Goal: Task Accomplishment & Management: Manage account settings

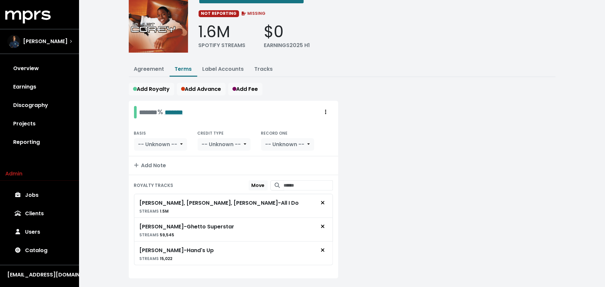
scroll to position [42, 0]
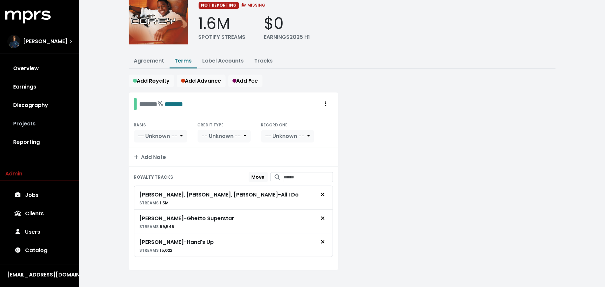
click at [48, 120] on link "Projects" at bounding box center [39, 124] width 69 height 18
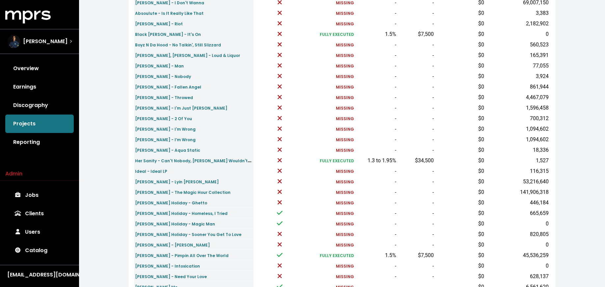
scroll to position [114, 0]
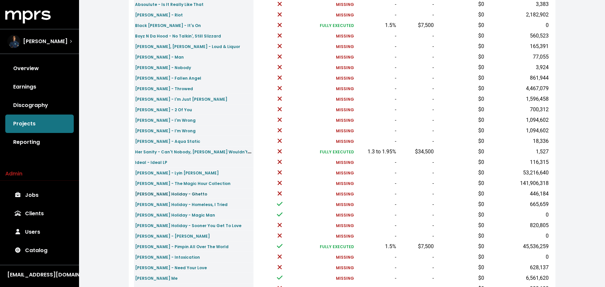
click at [143, 195] on small "[PERSON_NAME] Holiday - Ghetto" at bounding box center [171, 194] width 72 height 6
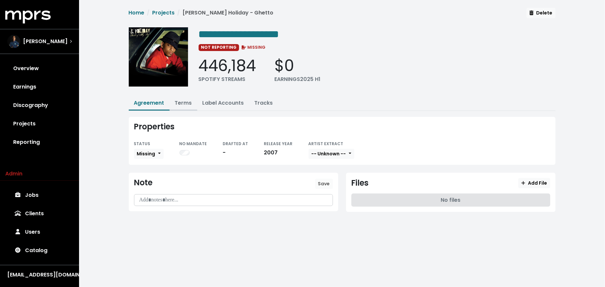
click at [180, 96] on button "Terms" at bounding box center [184, 103] width 28 height 14
click at [180, 100] on link "Terms" at bounding box center [183, 103] width 17 height 8
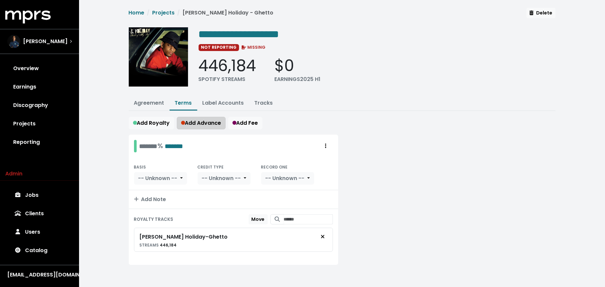
click at [206, 125] on span "Add Advance" at bounding box center [201, 123] width 40 height 8
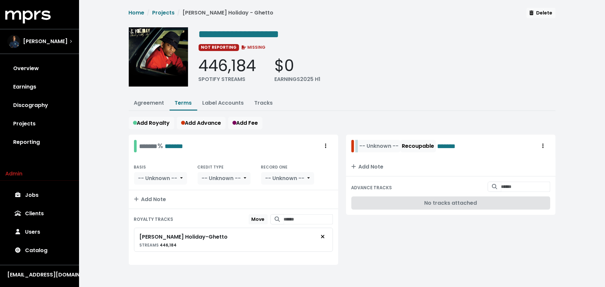
click at [357, 144] on div "-- Unknown -- Recoupable *******" at bounding box center [412, 146] width 111 height 13
click at [407, 147] on span "-- Unknown --" at bounding box center [399, 146] width 39 height 8
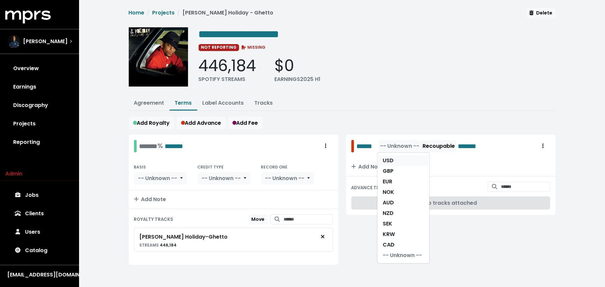
click at [406, 162] on link "USD" at bounding box center [403, 160] width 52 height 11
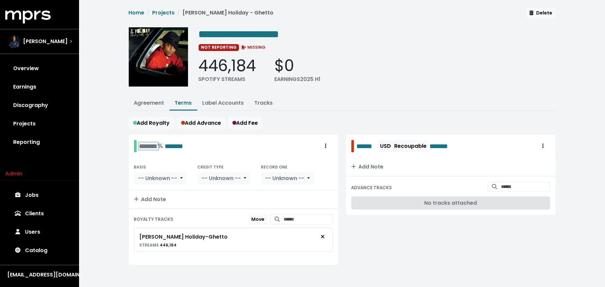
click at [145, 148] on div "******* % *******" at bounding box center [161, 146] width 44 height 10
click at [144, 175] on span "-- Unknown --" at bounding box center [157, 179] width 39 height 8
click at [144, 200] on link "SRLP" at bounding box center [164, 203] width 61 height 11
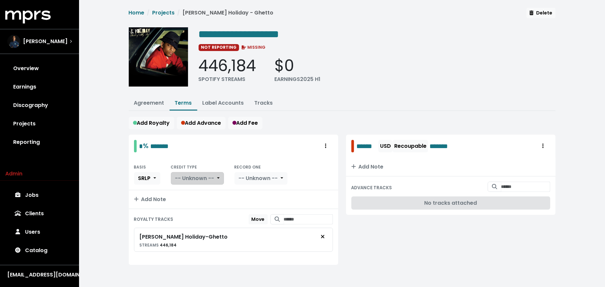
click at [192, 178] on span "-- Unknown --" at bounding box center [194, 179] width 39 height 8
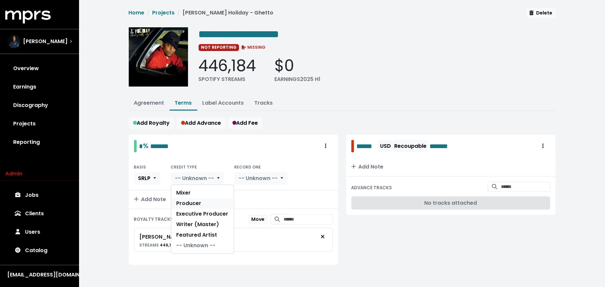
click at [192, 199] on link "Producer" at bounding box center [202, 203] width 63 height 11
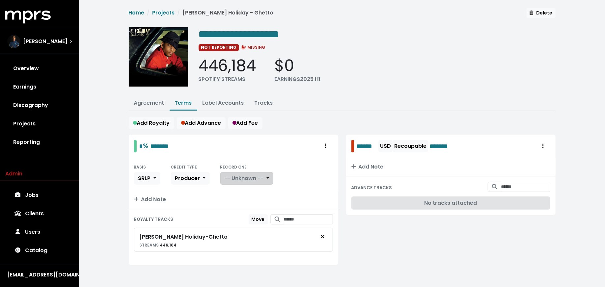
click at [250, 181] on button "-- Unknown --" at bounding box center [246, 178] width 53 height 13
click at [250, 190] on link "Yes" at bounding box center [247, 193] width 52 height 11
click at [152, 101] on link "Agreement" at bounding box center [149, 103] width 30 height 8
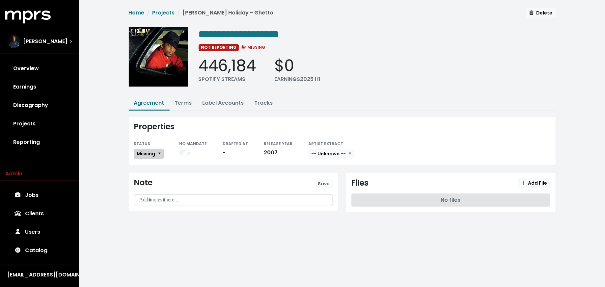
click at [159, 155] on button "Missing" at bounding box center [149, 154] width 30 height 10
click at [164, 218] on link "Fully Executed" at bounding box center [165, 220] width 62 height 11
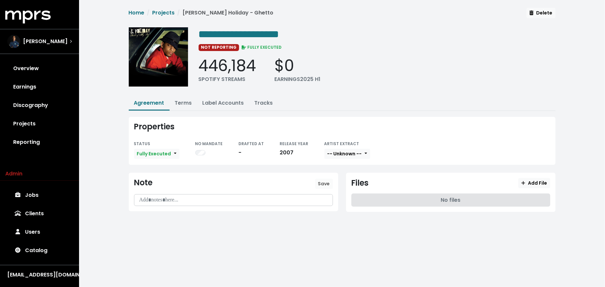
click at [362, 147] on div "ARTIST EXTRACT -- Unknown --" at bounding box center [347, 150] width 46 height 20
click at [361, 150] on button "-- Unknown --" at bounding box center [347, 154] width 46 height 10
click at [361, 187] on link "Not Available" at bounding box center [351, 188] width 52 height 11
click at [525, 180] on span "Add File" at bounding box center [534, 183] width 26 height 7
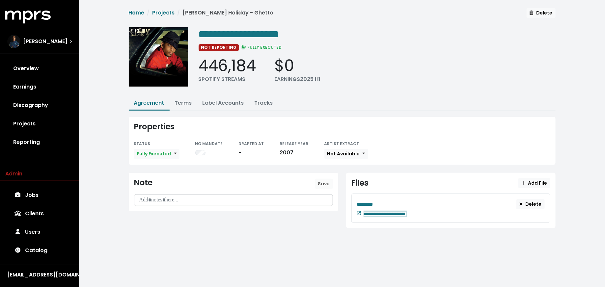
click at [438, 209] on div "**********" at bounding box center [454, 213] width 181 height 8
paste span "Edit value"
click at [387, 203] on div "********" at bounding box center [437, 204] width 160 height 8
click at [181, 99] on link "Terms" at bounding box center [183, 103] width 17 height 8
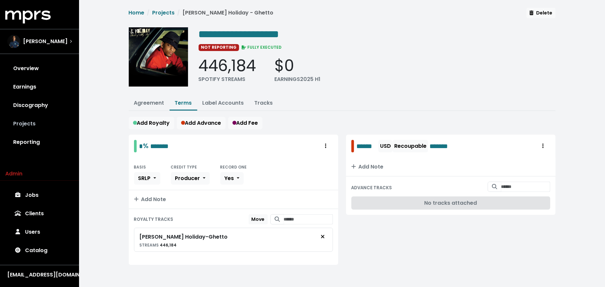
click at [38, 126] on link "Projects" at bounding box center [39, 124] width 69 height 18
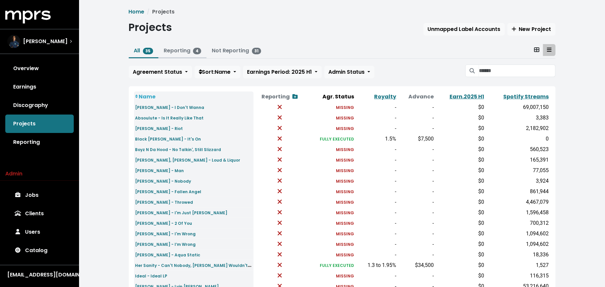
click at [172, 50] on link "Reporting 4" at bounding box center [183, 51] width 38 height 8
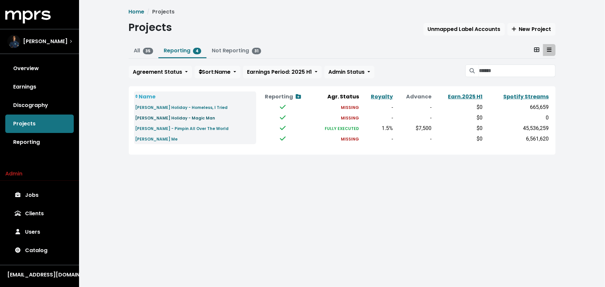
click at [170, 117] on small "[PERSON_NAME] Holiday - Magic Man" at bounding box center [175, 118] width 80 height 6
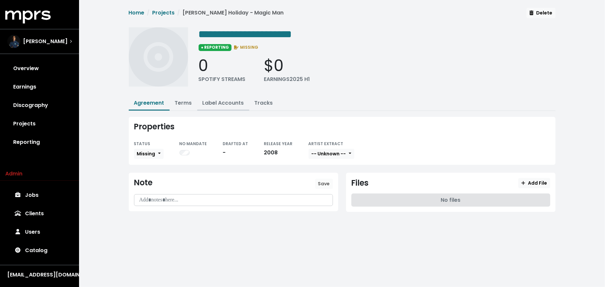
click at [223, 97] on button "Label Accounts" at bounding box center [223, 103] width 52 height 14
click at [219, 104] on link "Label Accounts" at bounding box center [223, 103] width 41 height 8
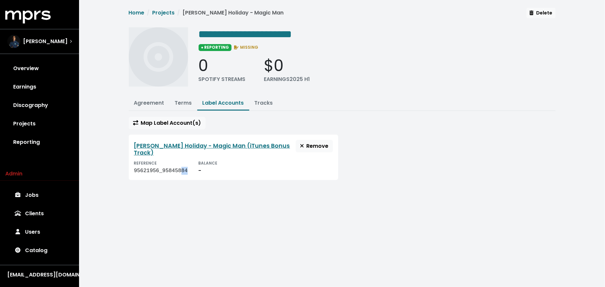
drag, startPoint x: 188, startPoint y: 165, endPoint x: 182, endPoint y: 165, distance: 5.9
click at [182, 165] on div "REFERENCE 95621956_95845884 BALANCE -" at bounding box center [233, 167] width 199 height 16
drag, startPoint x: 160, startPoint y: 165, endPoint x: 130, endPoint y: 165, distance: 30.0
click at [130, 165] on div "J. Holiday - Magic Man (iTunes Bonus Track) Remove REFERENCE 95621956_95845884 …" at bounding box center [233, 157] width 209 height 45
copy div "95621956"
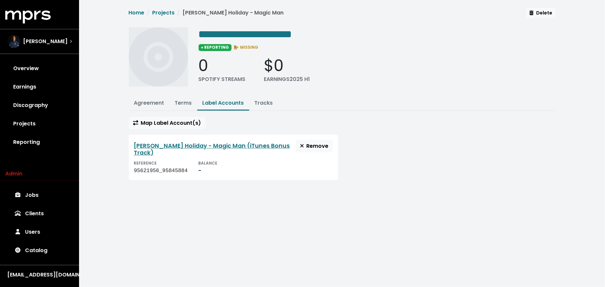
click at [102, 133] on div "**********" at bounding box center [342, 98] width 526 height 196
click at [44, 141] on link "Reporting" at bounding box center [39, 142] width 69 height 18
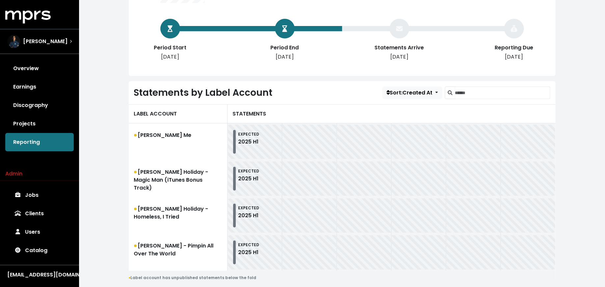
scroll to position [134, 0]
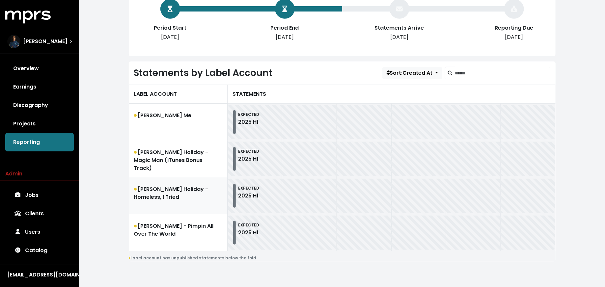
click at [169, 199] on link "[PERSON_NAME] Holiday - Homeless, I Tried" at bounding box center [178, 196] width 99 height 37
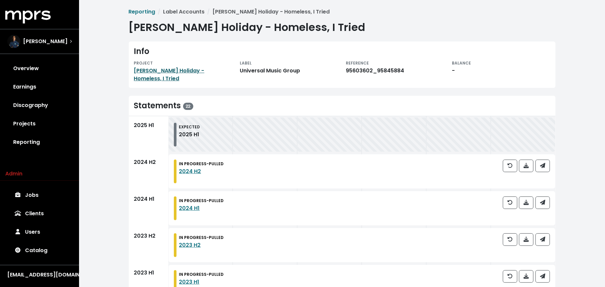
click at [181, 73] on link "[PERSON_NAME] Holiday - Homeless, I Tried" at bounding box center [169, 74] width 70 height 15
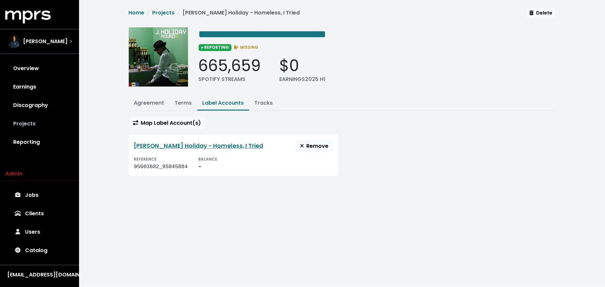
click at [26, 126] on link "Projects" at bounding box center [39, 124] width 69 height 18
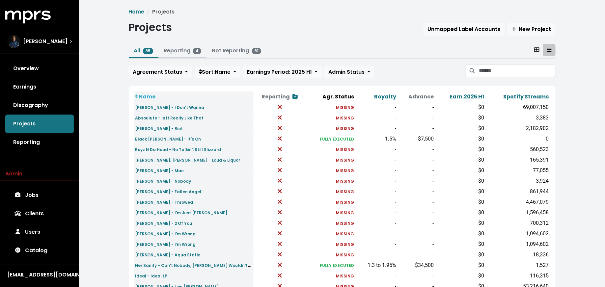
click at [170, 53] on link "Reporting 4" at bounding box center [183, 51] width 38 height 8
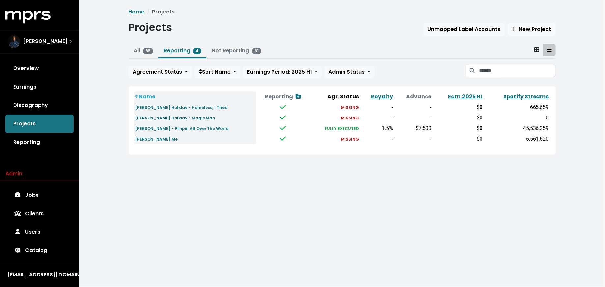
click at [166, 120] on small "[PERSON_NAME] Holiday - Magic Man" at bounding box center [175, 118] width 80 height 6
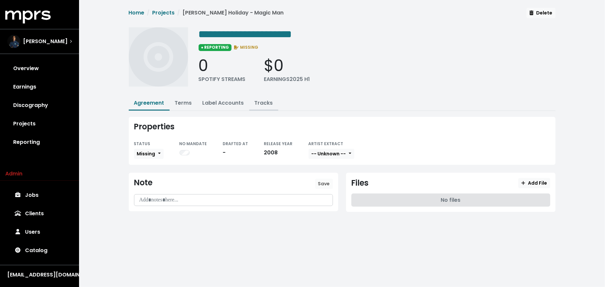
click at [259, 99] on link "Tracks" at bounding box center [264, 103] width 18 height 8
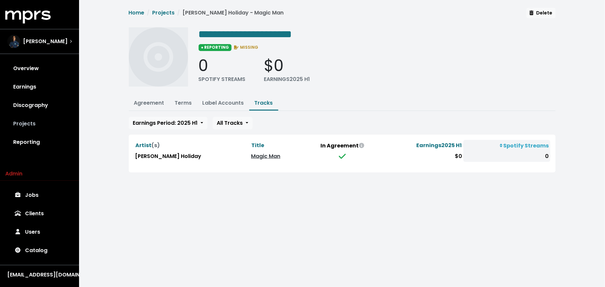
click at [43, 125] on link "Projects" at bounding box center [39, 124] width 69 height 18
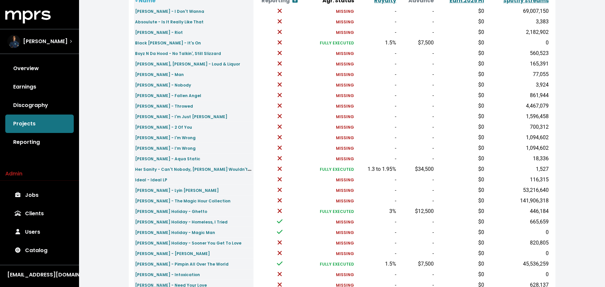
scroll to position [96, 0]
click at [146, 210] on small "[PERSON_NAME] Holiday - Ghetto" at bounding box center [171, 212] width 72 height 6
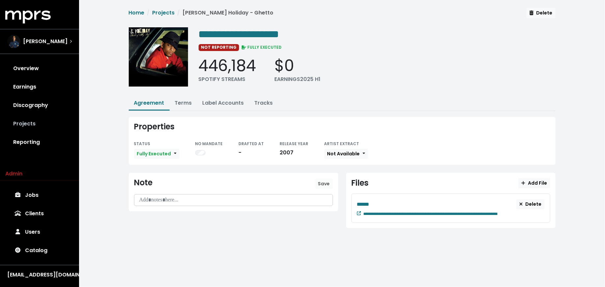
click at [47, 124] on link "Projects" at bounding box center [39, 124] width 69 height 18
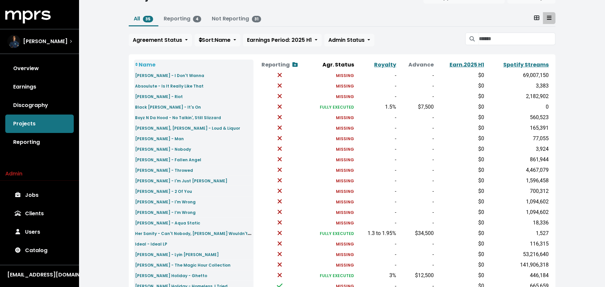
scroll to position [32, 0]
click at [515, 41] on input "Search projects" at bounding box center [517, 39] width 76 height 13
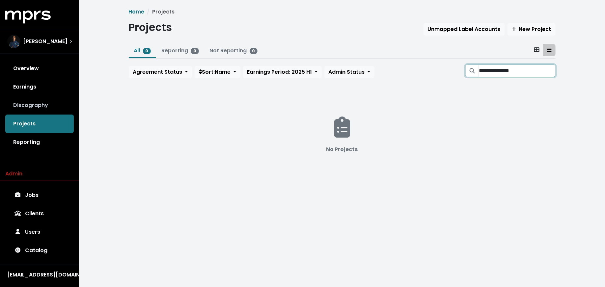
type input "**********"
click at [42, 108] on link "Discography" at bounding box center [39, 105] width 69 height 18
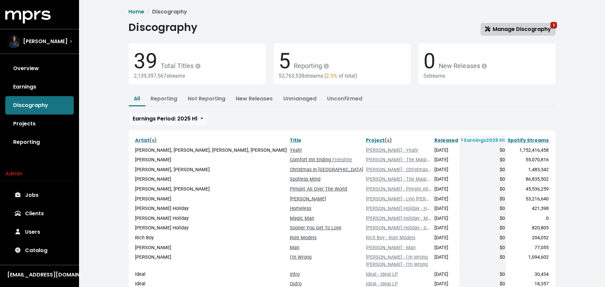
click at [515, 33] on span "Manage Discography 1" at bounding box center [518, 29] width 66 height 8
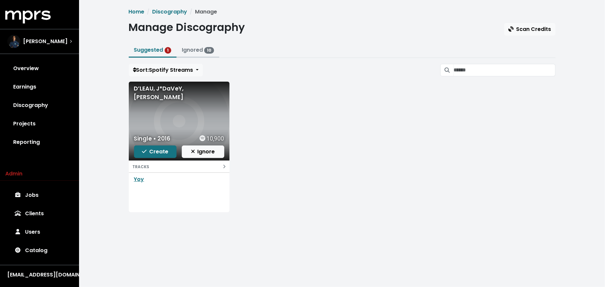
click at [201, 50] on link "Ignored 10" at bounding box center [198, 50] width 32 height 8
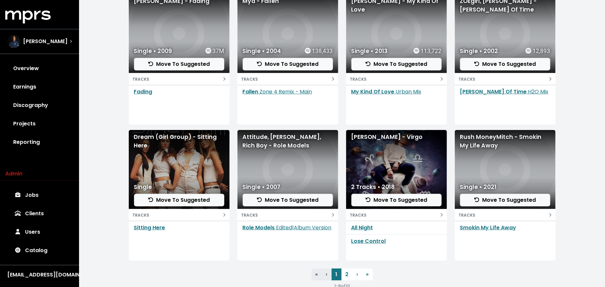
scroll to position [102, 0]
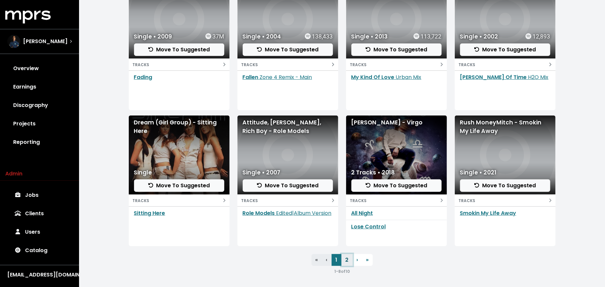
click at [346, 259] on link "2" at bounding box center [347, 260] width 11 height 12
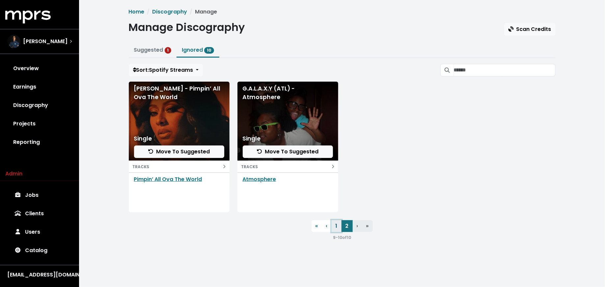
click at [337, 228] on link "1" at bounding box center [337, 226] width 10 height 12
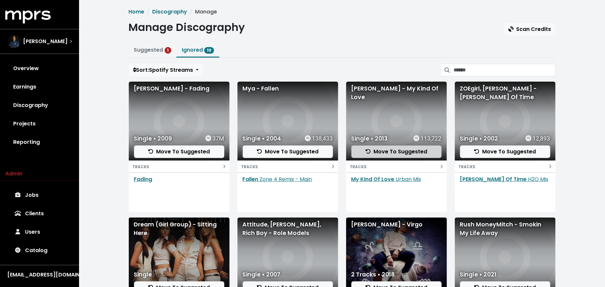
click at [386, 152] on span "Move To Suggested" at bounding box center [397, 152] width 62 height 8
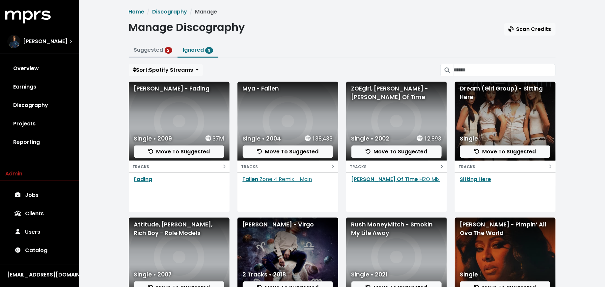
click at [145, 48] on link "Suggested 2" at bounding box center [153, 50] width 39 height 8
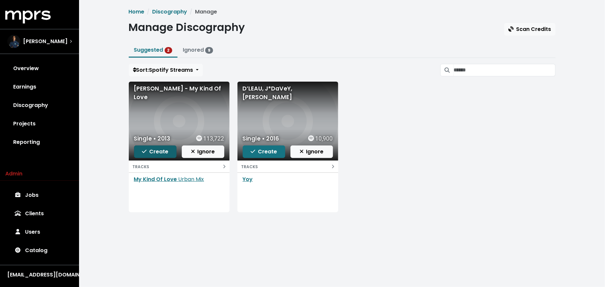
click at [152, 149] on span "Create" at bounding box center [155, 152] width 26 height 8
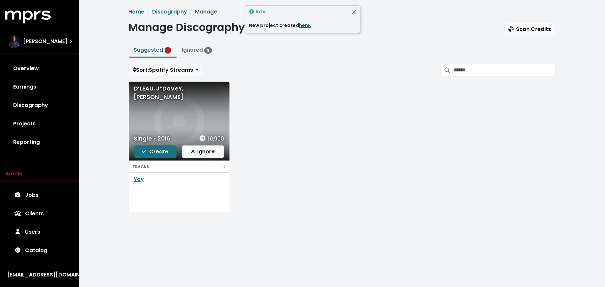
click at [302, 22] on link "here." at bounding box center [305, 25] width 12 height 7
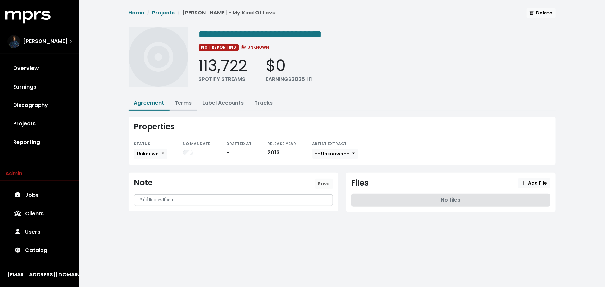
click at [183, 102] on link "Terms" at bounding box center [183, 103] width 17 height 8
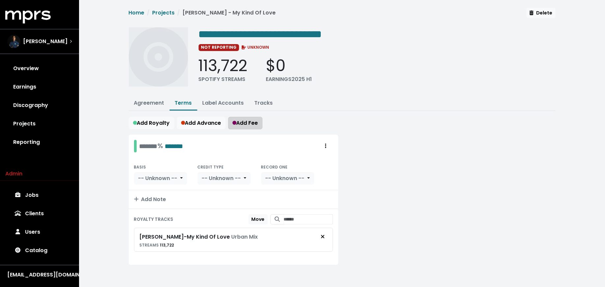
click at [237, 120] on span "Add Fee" at bounding box center [246, 123] width 26 height 8
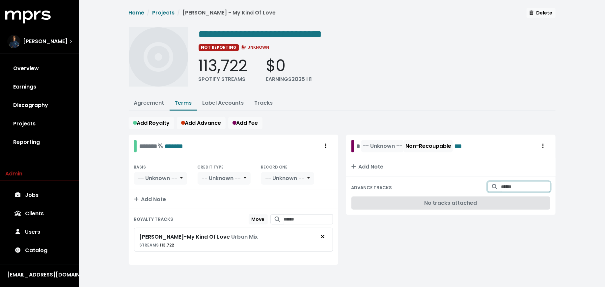
click at [501, 184] on input "Search for tracks by title and link them to this advance" at bounding box center [525, 187] width 49 height 10
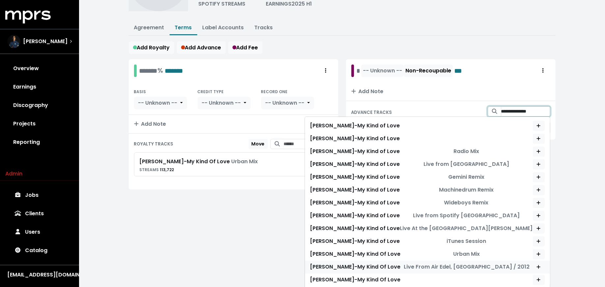
scroll to position [76, 0]
type input "**********"
click at [542, 249] on button "Add advance target" at bounding box center [539, 254] width 12 height 10
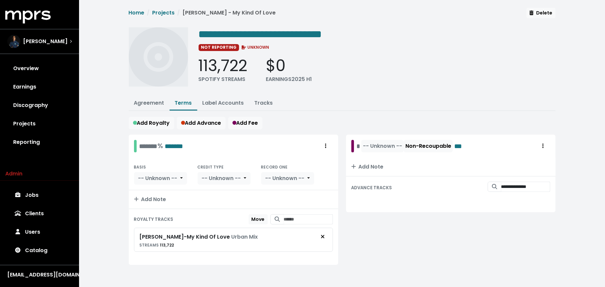
scroll to position [0, 0]
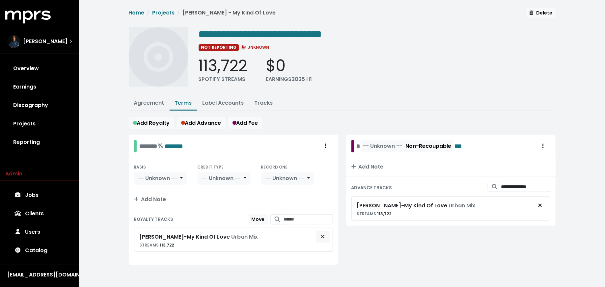
click at [323, 235] on icon "Remove royalty target" at bounding box center [322, 236] width 3 height 3
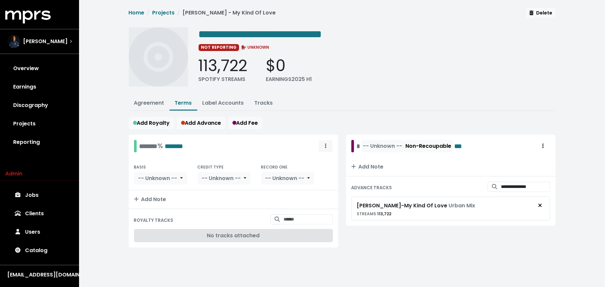
click at [324, 142] on span "Royalty administration options" at bounding box center [326, 146] width 6 height 8
click at [322, 167] on link "Delete" at bounding box center [307, 171] width 52 height 11
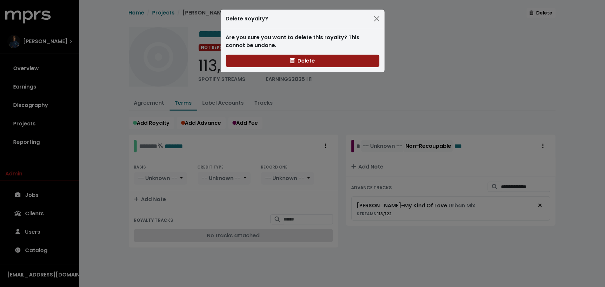
click at [295, 62] on span "Delete" at bounding box center [302, 61] width 25 height 8
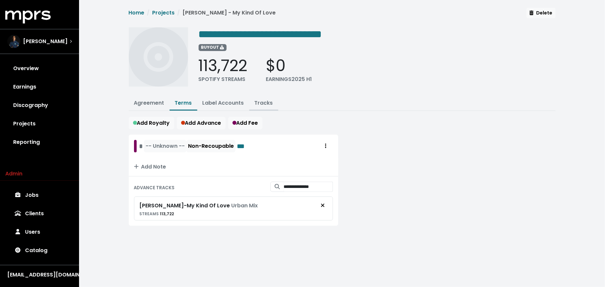
click at [265, 105] on link "Tracks" at bounding box center [264, 103] width 18 height 8
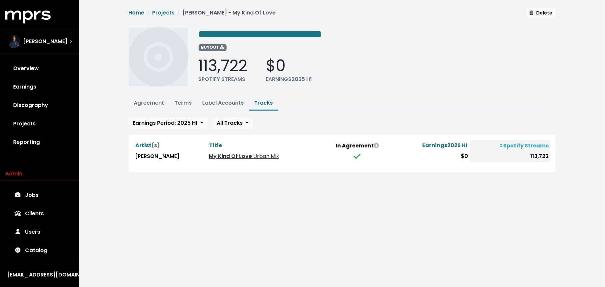
click at [222, 154] on link "My Kind Of Love Urban Mix" at bounding box center [244, 156] width 70 height 8
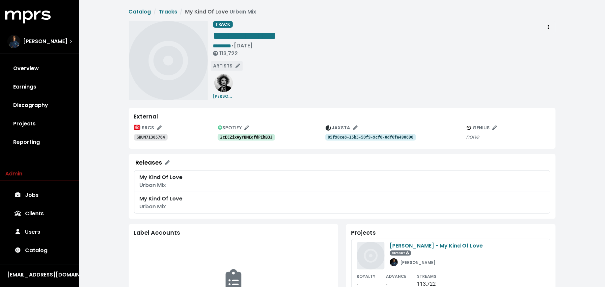
click at [231, 64] on span "ARTISTS" at bounding box center [226, 66] width 27 height 7
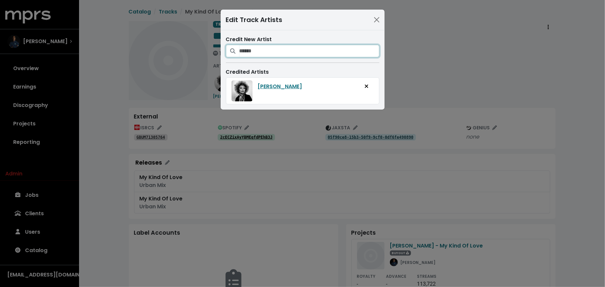
click at [261, 50] on input "Search for artists who should be credited on this track" at bounding box center [309, 51] width 140 height 13
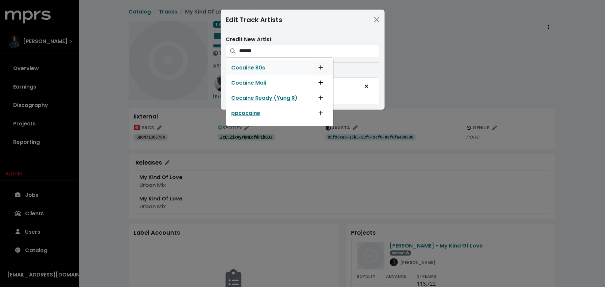
click at [322, 66] on icon "Add artist to this track's credited artists" at bounding box center [320, 67] width 5 height 5
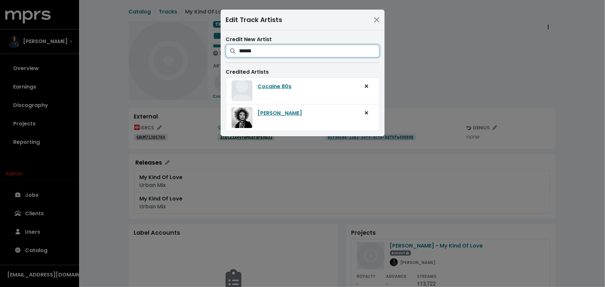
click at [301, 51] on input "******" at bounding box center [309, 51] width 140 height 13
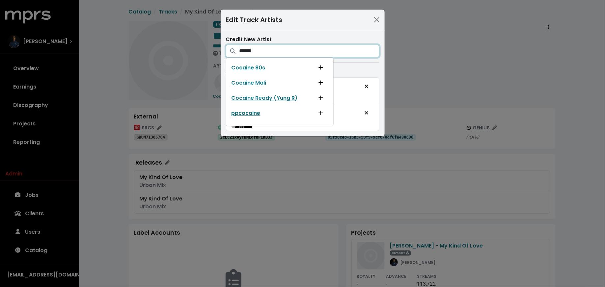
click at [301, 50] on input "******" at bounding box center [309, 51] width 140 height 13
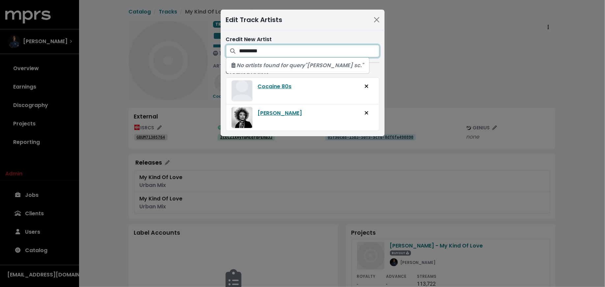
type input "*********"
click at [284, 172] on div "Edit Track Artists Credit New Artist ********* No artists found for query "[PER…" at bounding box center [302, 143] width 605 height 287
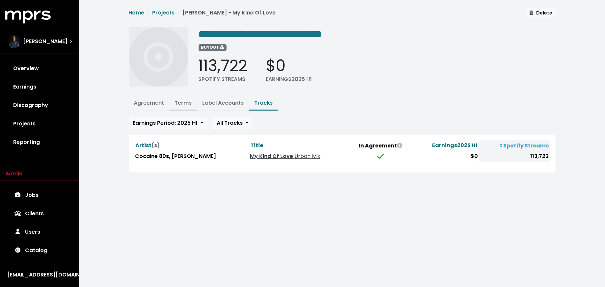
click at [179, 105] on link "Terms" at bounding box center [183, 103] width 17 height 8
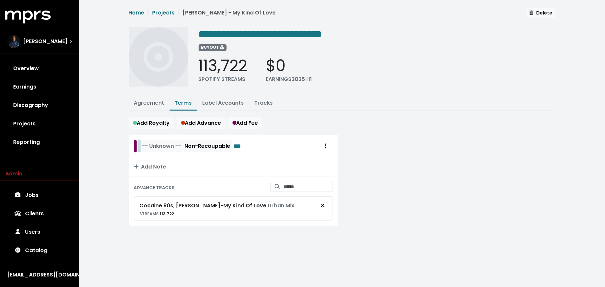
click at [142, 147] on div "-- Unknown -- Non-Recoupable ***" at bounding box center [192, 146] width 106 height 13
click at [159, 166] on span "Add Note" at bounding box center [150, 167] width 32 height 8
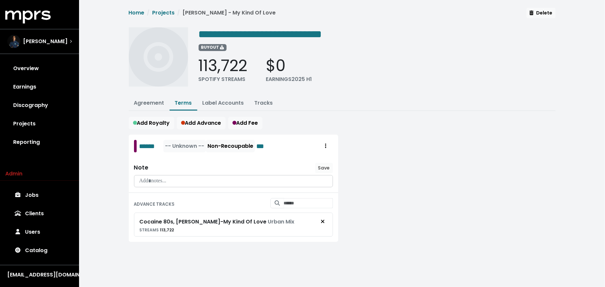
click at [159, 179] on p at bounding box center [233, 182] width 190 height 8
click at [327, 165] on span "Save" at bounding box center [324, 168] width 12 height 7
click at [149, 102] on link "Agreement" at bounding box center [149, 103] width 30 height 8
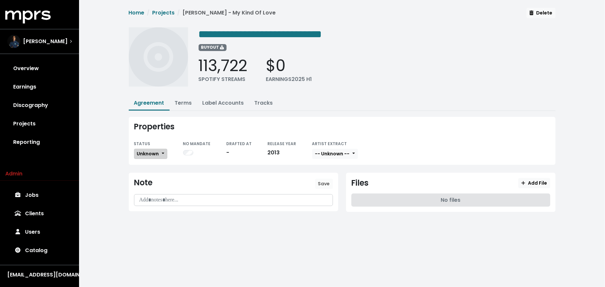
click at [150, 157] on button "Unknown" at bounding box center [150, 154] width 33 height 10
click at [153, 216] on link "Fully Executed" at bounding box center [165, 220] width 62 height 11
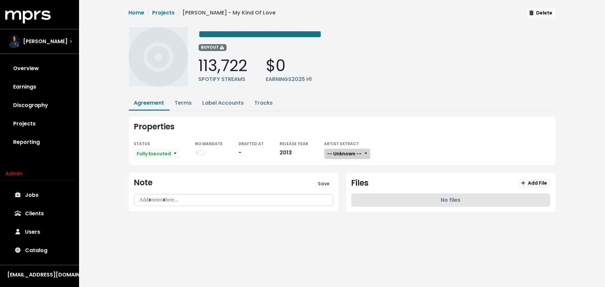
click at [359, 154] on button "-- Unknown --" at bounding box center [347, 154] width 46 height 10
click at [355, 187] on link "Not Available" at bounding box center [351, 188] width 52 height 11
click at [528, 180] on span "Add File" at bounding box center [534, 183] width 26 height 7
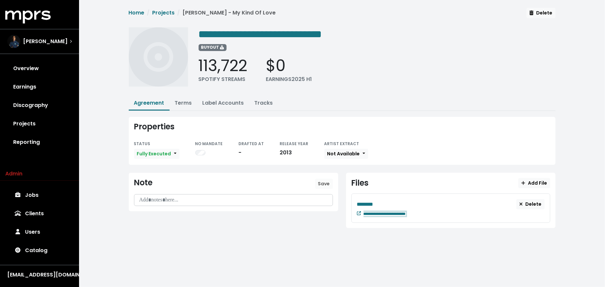
click at [428, 213] on div "**********" at bounding box center [454, 213] width 181 height 8
paste span "Edit value"
click at [385, 202] on div "********" at bounding box center [437, 204] width 160 height 8
click at [49, 124] on link "Projects" at bounding box center [39, 124] width 69 height 18
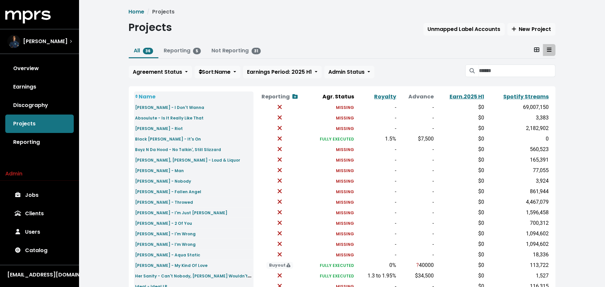
click at [535, 48] on icon at bounding box center [536, 49] width 5 height 5
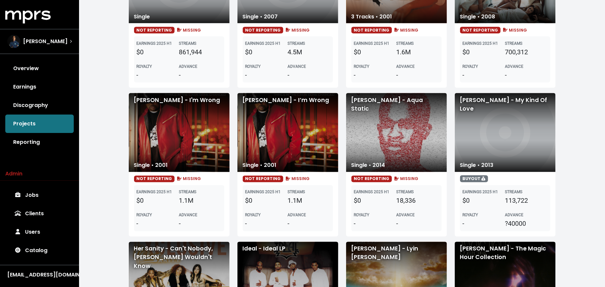
scroll to position [442, 0]
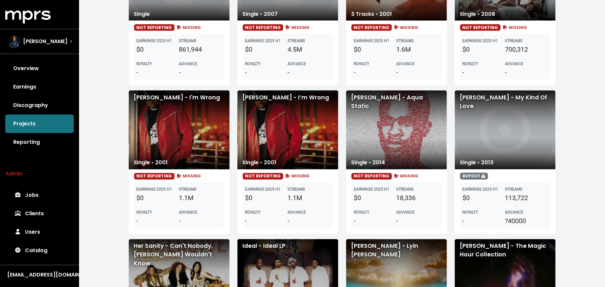
click at [191, 153] on div "[PERSON_NAME] - I'm Wrong" at bounding box center [179, 130] width 101 height 79
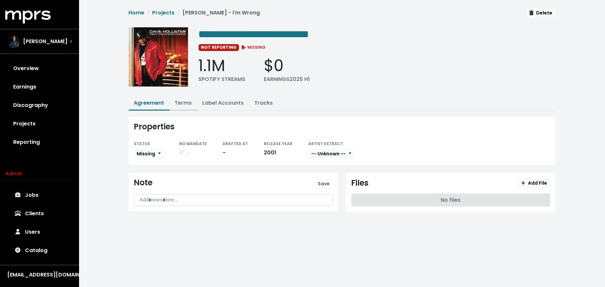
click at [182, 102] on link "Terms" at bounding box center [183, 103] width 17 height 8
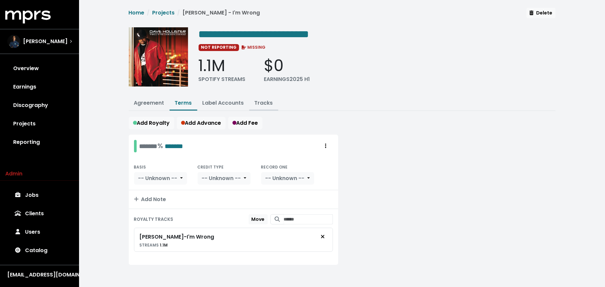
click at [264, 103] on link "Tracks" at bounding box center [264, 103] width 18 height 8
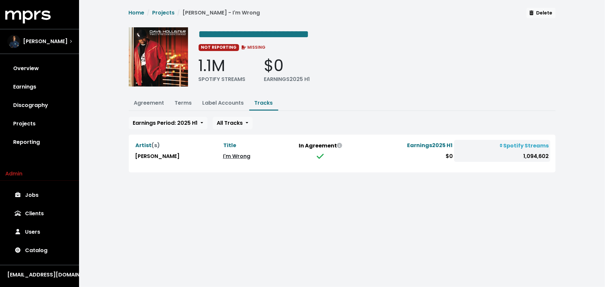
click at [225, 156] on link "I'm Wrong" at bounding box center [236, 156] width 27 height 8
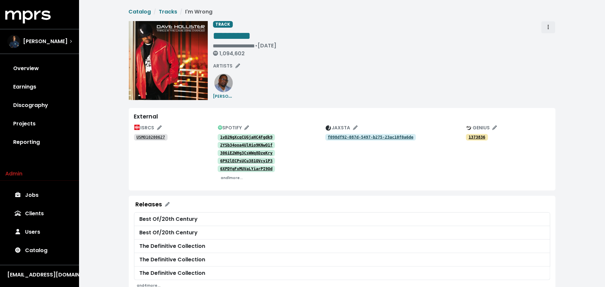
click at [548, 28] on icon "Track actions" at bounding box center [548, 26] width 1 height 5
click at [549, 38] on link "Merge" at bounding box center [567, 42] width 52 height 11
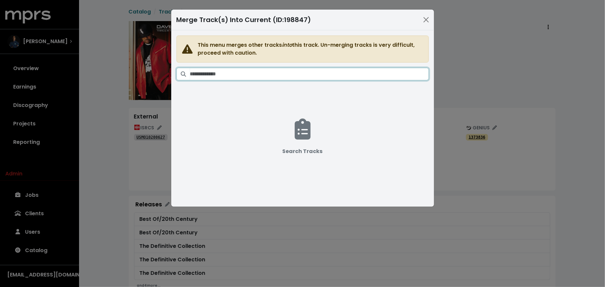
click at [329, 69] on input "Search tracks" at bounding box center [309, 74] width 239 height 13
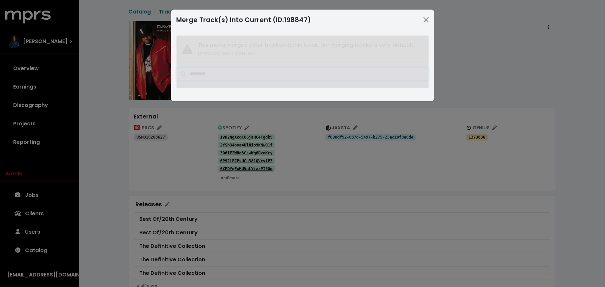
type input "*********"
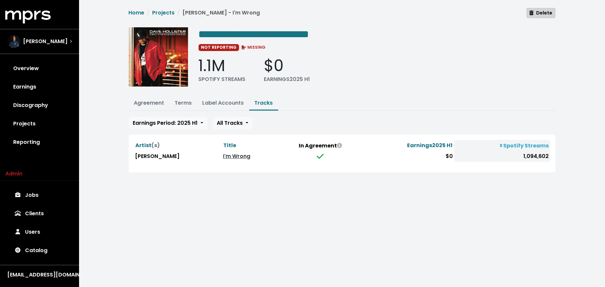
click at [545, 14] on span "Delete" at bounding box center [541, 13] width 23 height 7
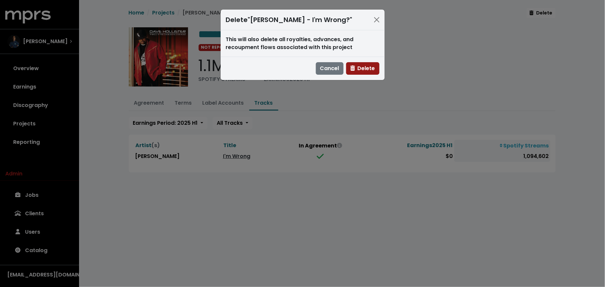
click at [368, 73] on button "Delete" at bounding box center [362, 68] width 33 height 13
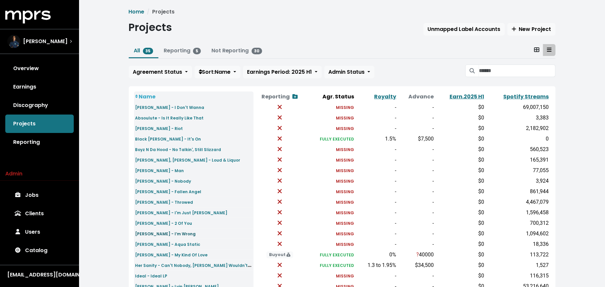
click at [160, 234] on small "[PERSON_NAME] - I’m Wrong" at bounding box center [165, 234] width 61 height 6
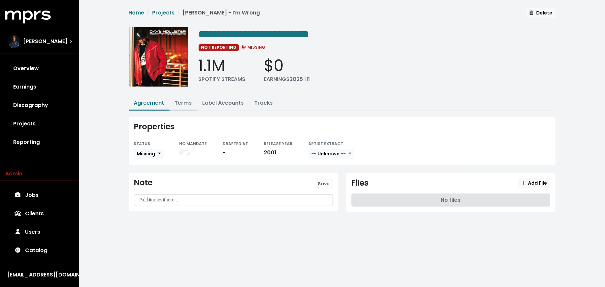
click at [182, 102] on link "Terms" at bounding box center [183, 103] width 17 height 8
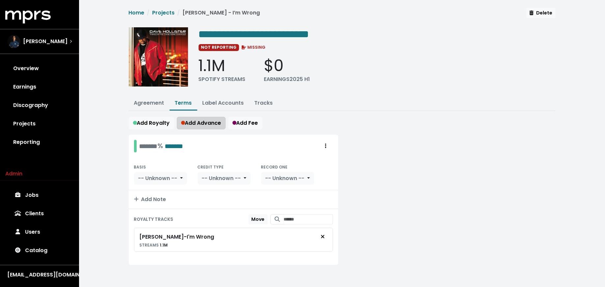
click at [206, 117] on button "Add Advance" at bounding box center [201, 123] width 49 height 13
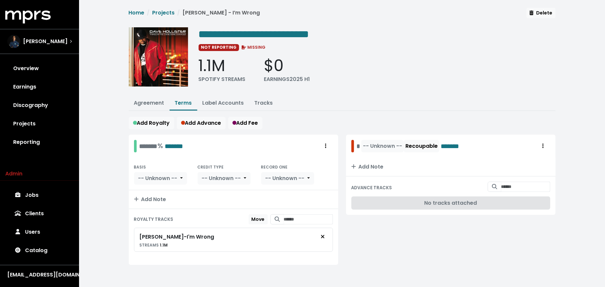
click at [353, 147] on div at bounding box center [352, 146] width 3 height 13
click at [357, 146] on div "-- Unknown -- Recoupable *******" at bounding box center [414, 146] width 114 height 13
click at [389, 146] on span "-- Unknown --" at bounding box center [396, 146] width 39 height 8
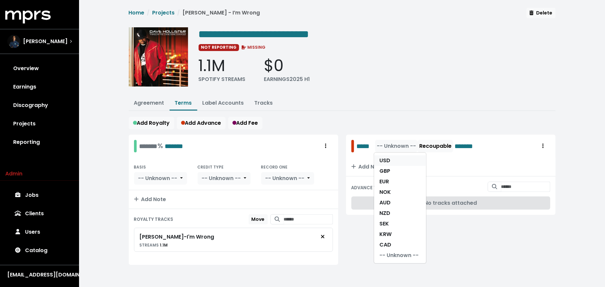
click at [389, 157] on link "USD" at bounding box center [400, 160] width 52 height 11
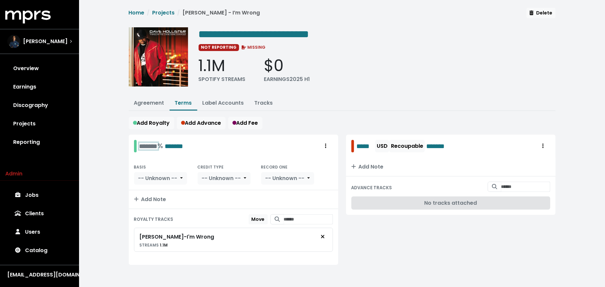
click at [142, 146] on div "******* % *******" at bounding box center [161, 146] width 44 height 10
click at [150, 177] on span "-- Unknown --" at bounding box center [157, 179] width 39 height 8
click at [123, 186] on div "**********" at bounding box center [342, 144] width 526 height 289
click at [223, 175] on span "-- Unknown --" at bounding box center [221, 179] width 39 height 8
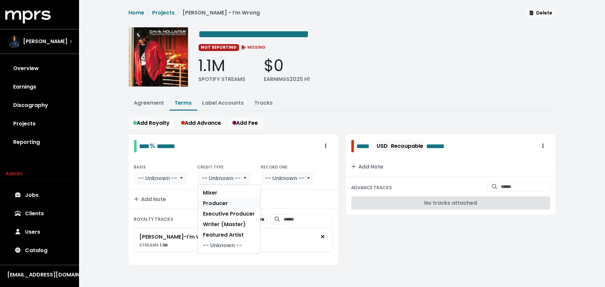
click at [224, 200] on link "Producer" at bounding box center [229, 203] width 63 height 11
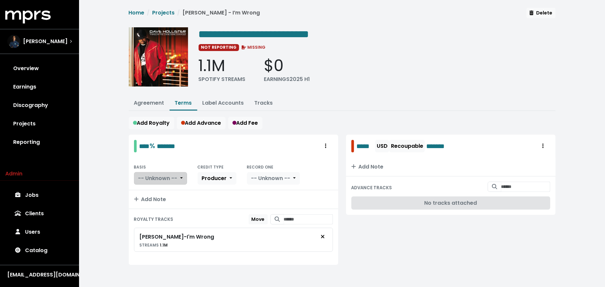
click at [182, 178] on button "-- Unknown --" at bounding box center [160, 178] width 53 height 13
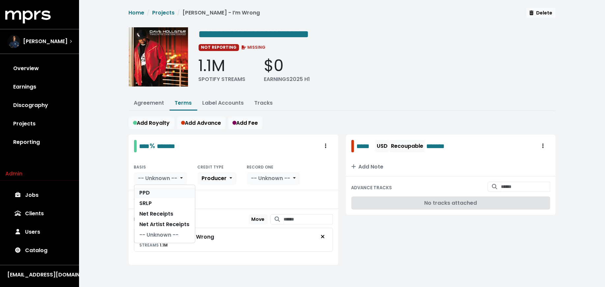
click at [176, 196] on link "PPD" at bounding box center [164, 193] width 61 height 11
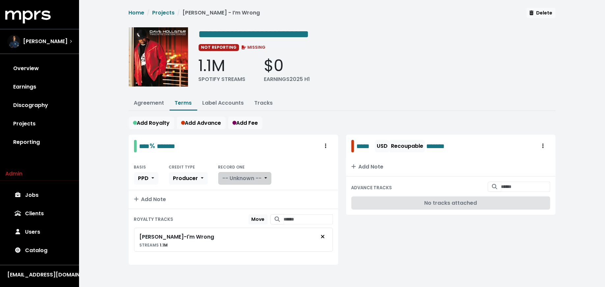
click at [263, 174] on button "-- Unknown --" at bounding box center [244, 178] width 53 height 13
click at [257, 193] on link "Yes" at bounding box center [245, 193] width 52 height 11
click at [139, 103] on link "Agreement" at bounding box center [149, 103] width 30 height 8
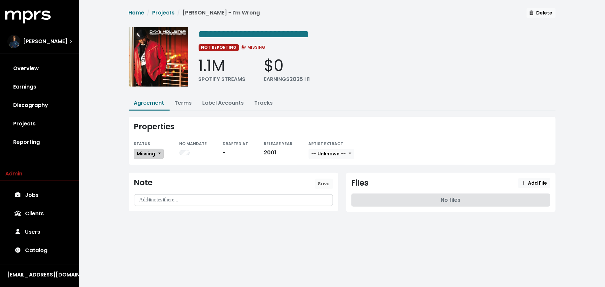
click at [156, 156] on button "Missing" at bounding box center [149, 154] width 30 height 10
click at [169, 216] on link "Fully Executed" at bounding box center [165, 220] width 62 height 11
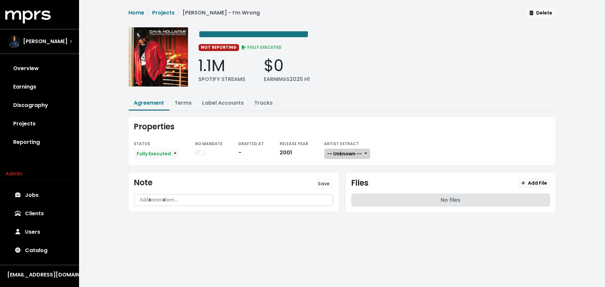
click at [352, 151] on span "-- Unknown --" at bounding box center [344, 154] width 35 height 7
click at [354, 183] on link "Not Available" at bounding box center [351, 188] width 52 height 11
click at [523, 181] on icon "button" at bounding box center [524, 183] width 4 height 4
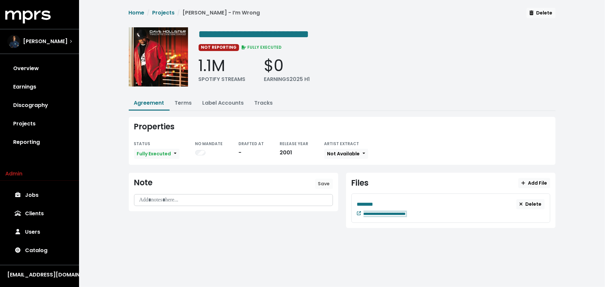
click at [430, 212] on div "**********" at bounding box center [454, 213] width 181 height 8
paste span "Edit value"
click at [384, 200] on div "********" at bounding box center [437, 204] width 160 height 8
click at [42, 123] on link "Projects" at bounding box center [39, 124] width 69 height 18
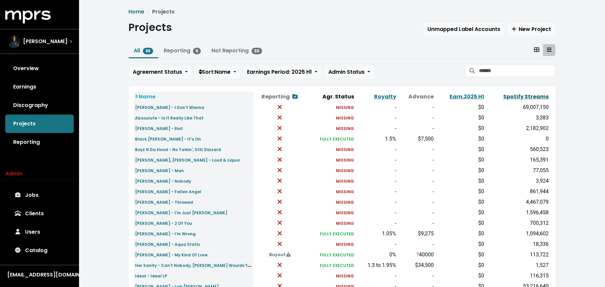
click at [518, 98] on link "Spotify Streams" at bounding box center [526, 97] width 45 height 8
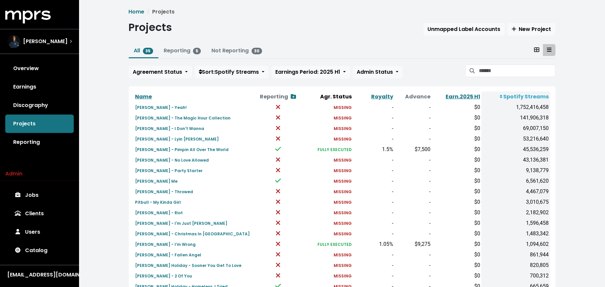
click at [492, 77] on div "Agreement Status Sort: Spotify Streams Earnings Period: 2025 H1 Admin Status" at bounding box center [342, 72] width 427 height 14
click at [491, 74] on input "Search projects" at bounding box center [517, 71] width 76 height 13
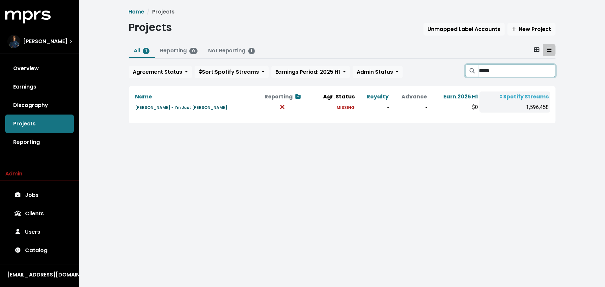
type input "*****"
click at [170, 107] on small "[PERSON_NAME] - I'm Just [PERSON_NAME]" at bounding box center [181, 108] width 92 height 6
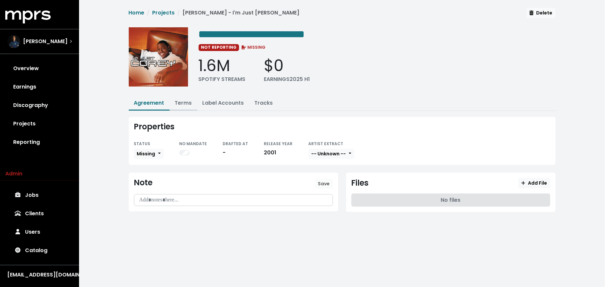
click at [188, 100] on link "Terms" at bounding box center [183, 103] width 17 height 8
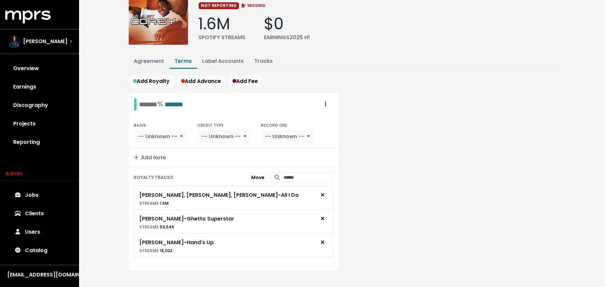
scroll to position [45, 0]
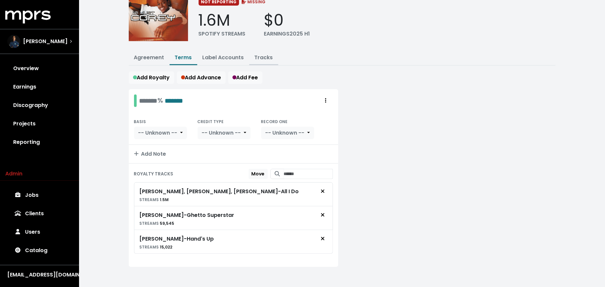
click at [260, 58] on link "Tracks" at bounding box center [264, 58] width 18 height 8
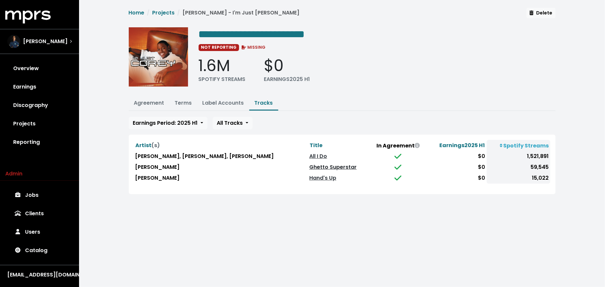
click at [309, 166] on link "Ghetto Superstar" at bounding box center [332, 167] width 47 height 8
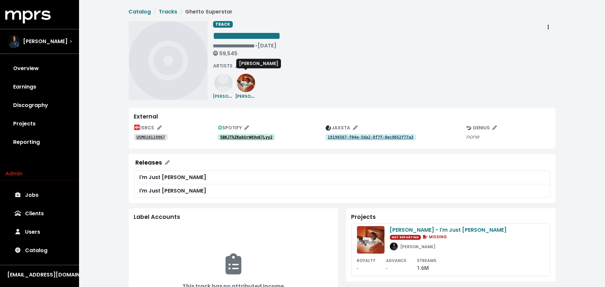
click at [244, 86] on img at bounding box center [246, 83] width 18 height 18
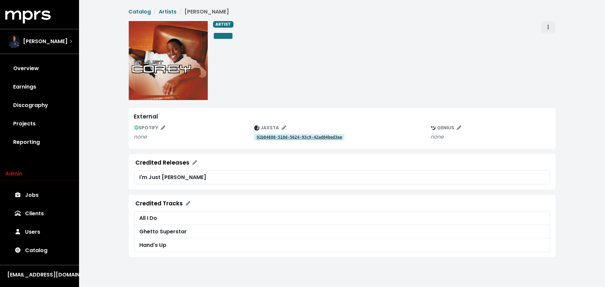
click at [546, 27] on span "Artist actions" at bounding box center [548, 27] width 6 height 8
click at [546, 38] on link "Merge" at bounding box center [567, 42] width 52 height 11
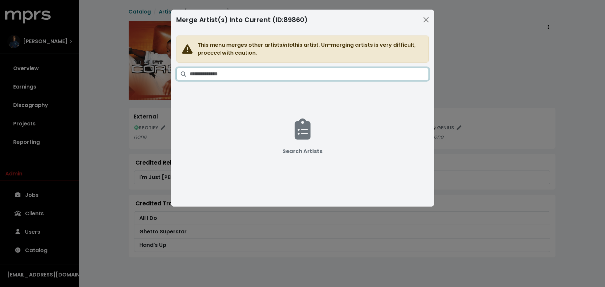
click at [332, 73] on input "Search artists" at bounding box center [309, 74] width 239 height 13
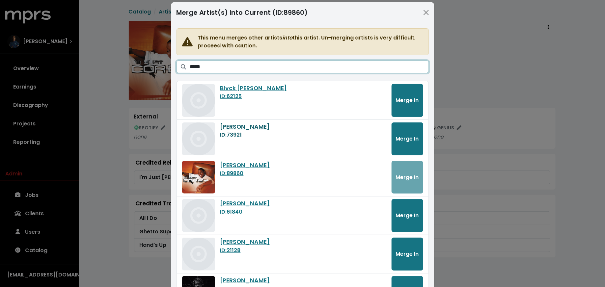
scroll to position [9, 0]
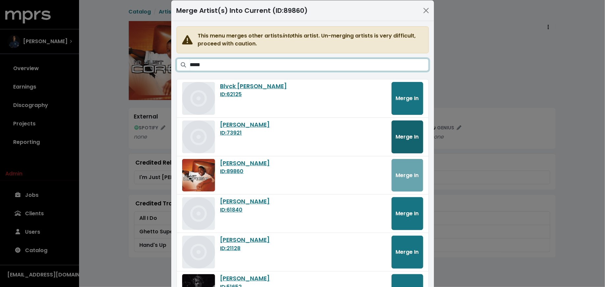
type input "*****"
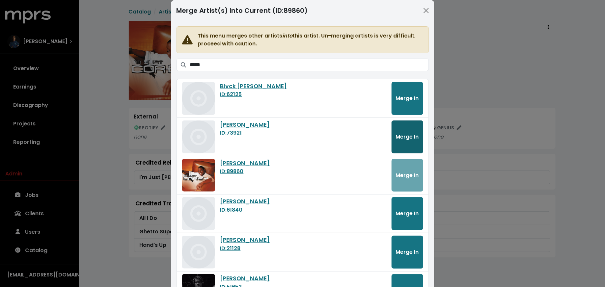
click at [395, 136] on button "Merge In" at bounding box center [408, 137] width 32 height 33
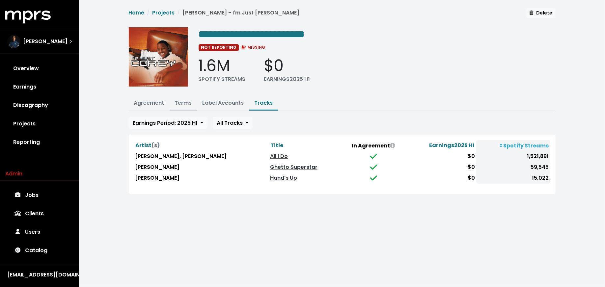
click at [178, 104] on link "Terms" at bounding box center [183, 103] width 17 height 8
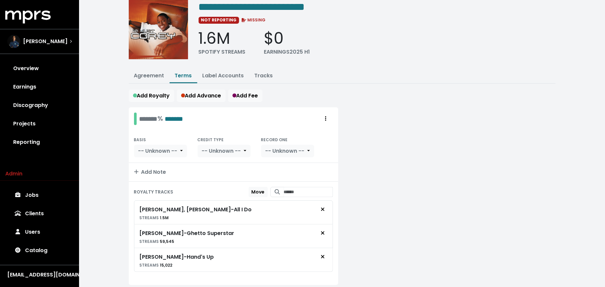
scroll to position [30, 0]
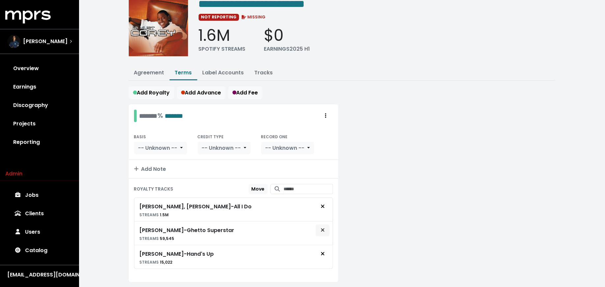
click at [325, 228] on span "Remove royalty target" at bounding box center [323, 231] width 6 height 8
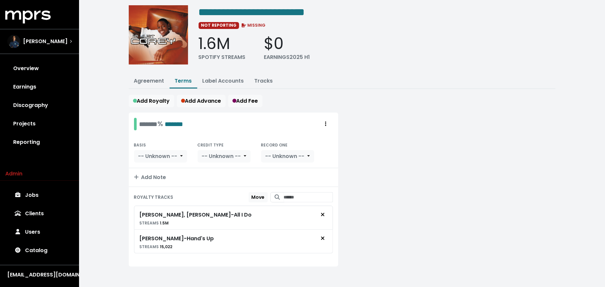
scroll to position [0, 0]
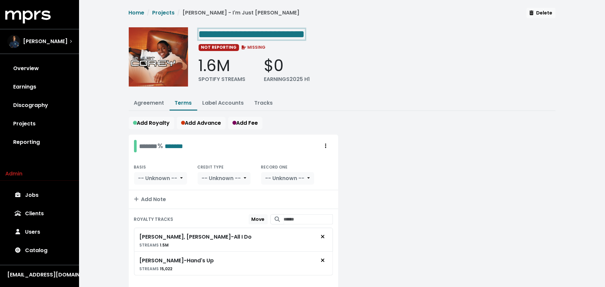
click at [244, 37] on span "**********" at bounding box center [252, 34] width 106 height 11
click at [243, 35] on span "**********" at bounding box center [252, 34] width 106 height 11
click at [25, 128] on link "Projects" at bounding box center [39, 124] width 69 height 18
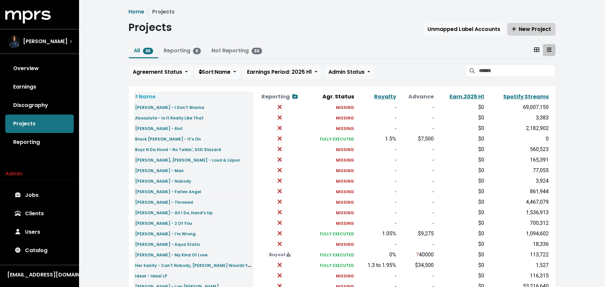
click at [538, 31] on span "New Project" at bounding box center [532, 29] width 40 height 8
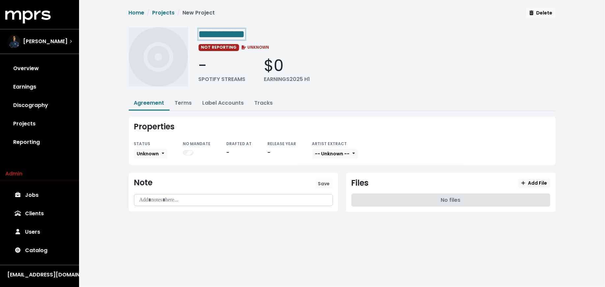
click at [268, 33] on div "**********" at bounding box center [377, 33] width 357 height 13
click at [184, 103] on link "Terms" at bounding box center [183, 103] width 17 height 8
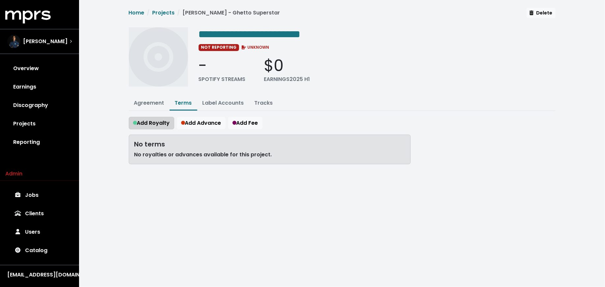
click at [154, 123] on span "Add Royalty" at bounding box center [151, 123] width 37 height 8
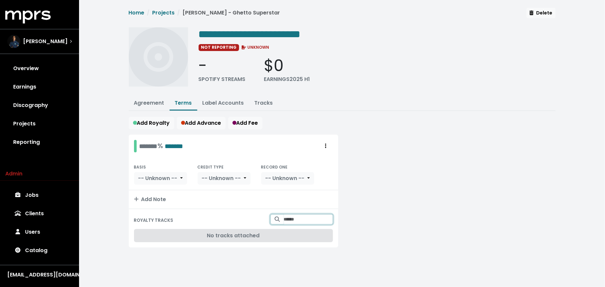
click at [298, 216] on input "Search for tracks by title and link them to this royalty" at bounding box center [308, 219] width 49 height 10
type input "**********"
click at [314, 237] on span "Corey - Ghetto Superstar" at bounding box center [301, 236] width 51 height 14
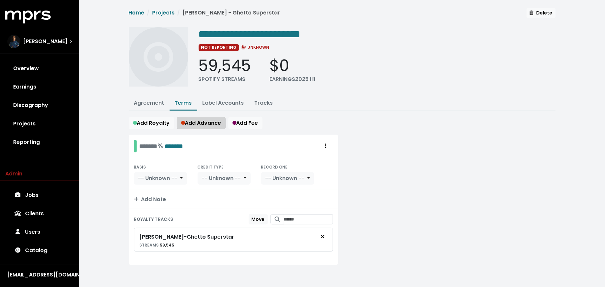
click at [202, 122] on span "Add Advance" at bounding box center [201, 123] width 40 height 8
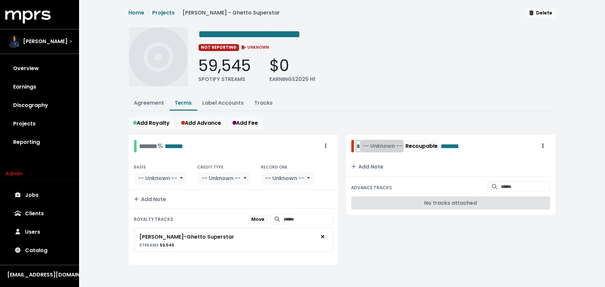
click at [358, 146] on div "* -- Unknown -- Recoupable *******" at bounding box center [414, 146] width 114 height 13
click at [382, 147] on span "-- Unknown --" at bounding box center [397, 146] width 39 height 8
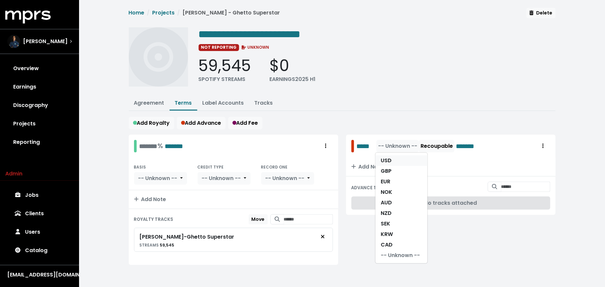
click at [382, 162] on link "USD" at bounding box center [401, 160] width 52 height 11
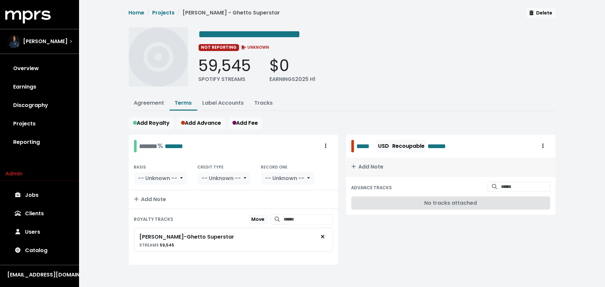
click at [381, 163] on span "Add Note" at bounding box center [367, 167] width 32 height 8
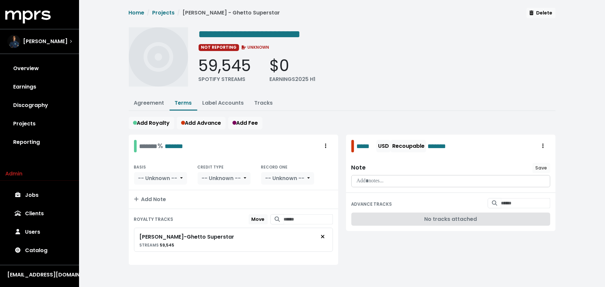
click at [367, 176] on div at bounding box center [451, 182] width 198 height 12
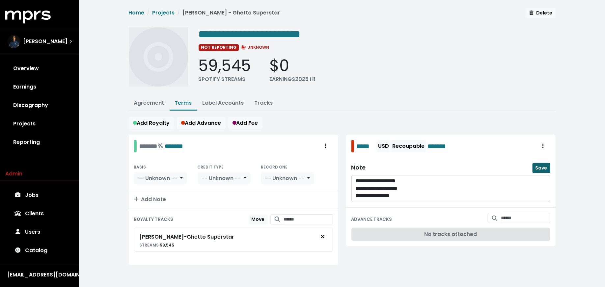
click at [539, 165] on span "Save" at bounding box center [542, 168] width 12 height 7
click at [361, 146] on span "****" at bounding box center [365, 146] width 17 height 10
click at [362, 181] on p "**********" at bounding box center [451, 182] width 191 height 8
click at [361, 187] on p "**********" at bounding box center [451, 189] width 191 height 8
click at [361, 195] on p "**********" at bounding box center [451, 196] width 191 height 8
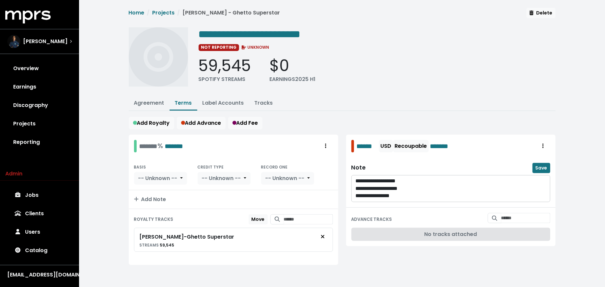
click at [362, 179] on p "**********" at bounding box center [451, 182] width 191 height 8
click at [538, 165] on span "Save" at bounding box center [542, 168] width 12 height 7
click at [144, 149] on div "******* % *******" at bounding box center [161, 146] width 44 height 10
click at [147, 172] on button "-- Unknown --" at bounding box center [160, 178] width 53 height 13
click at [152, 179] on span "-- Unknown --" at bounding box center [157, 179] width 39 height 8
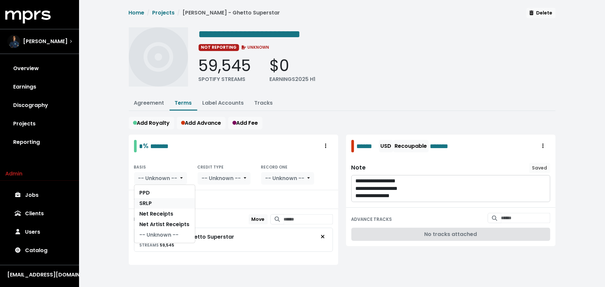
click at [152, 202] on link "SRLP" at bounding box center [164, 203] width 61 height 11
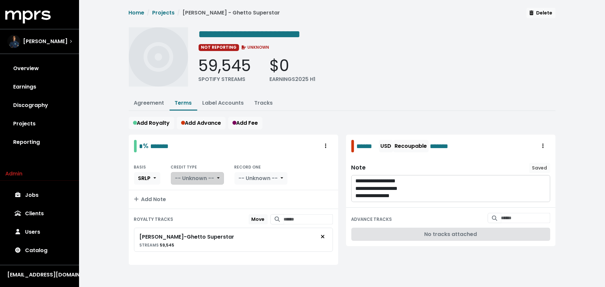
click at [188, 180] on span "-- Unknown --" at bounding box center [194, 179] width 39 height 8
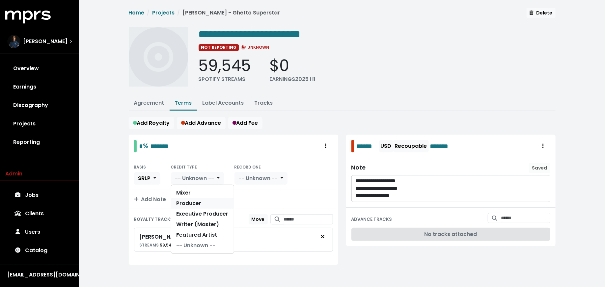
click at [189, 200] on link "Producer" at bounding box center [202, 203] width 63 height 11
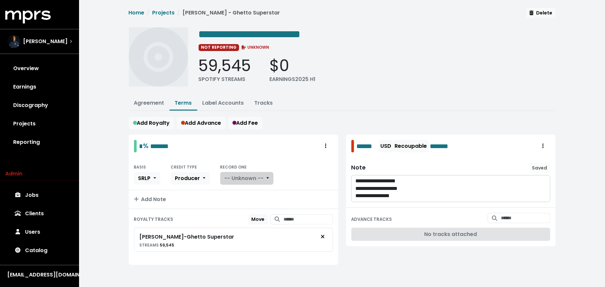
click at [247, 179] on span "-- Unknown --" at bounding box center [244, 179] width 39 height 8
click at [247, 188] on link "Yes" at bounding box center [247, 193] width 52 height 11
click at [151, 103] on link "Agreement" at bounding box center [149, 103] width 30 height 8
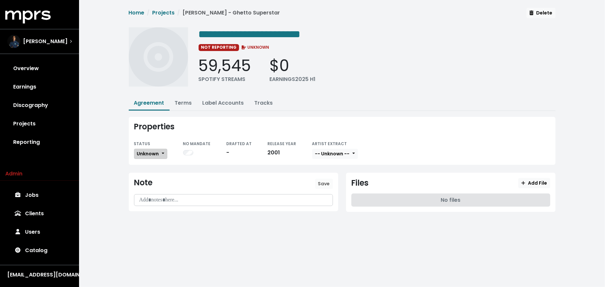
click at [158, 151] on span "Unknown" at bounding box center [148, 154] width 22 height 7
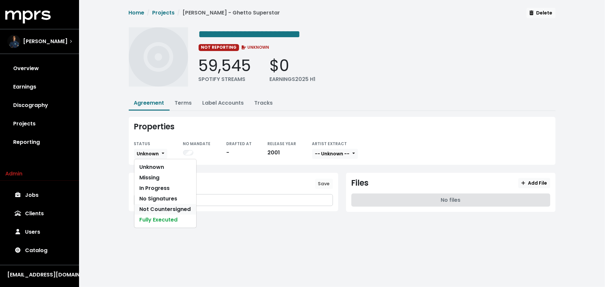
click at [167, 206] on link "Not Countersigned" at bounding box center [165, 209] width 62 height 11
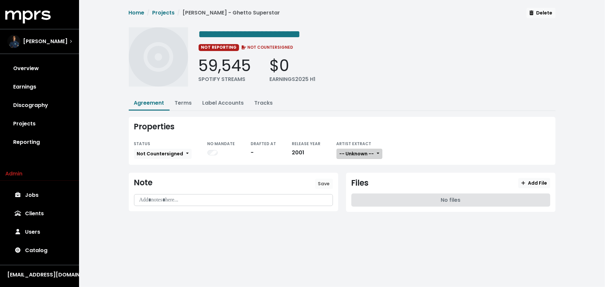
click at [346, 152] on span "-- Unknown --" at bounding box center [357, 154] width 35 height 7
click at [352, 185] on link "Not Available" at bounding box center [363, 188] width 52 height 11
click at [539, 180] on span "Add File" at bounding box center [534, 183] width 26 height 7
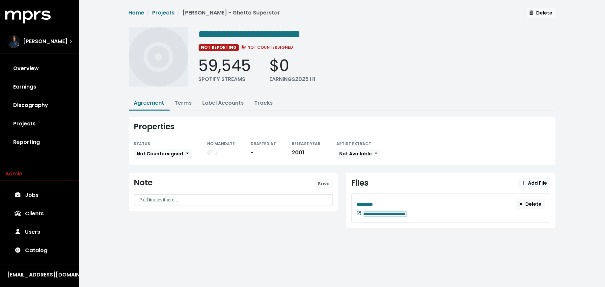
click at [427, 212] on div "**********" at bounding box center [454, 213] width 181 height 8
paste span "Edit value"
click at [392, 201] on div "********" at bounding box center [437, 204] width 160 height 8
click at [382, 202] on div "********" at bounding box center [437, 204] width 160 height 8
click at [46, 124] on link "Projects" at bounding box center [39, 124] width 69 height 18
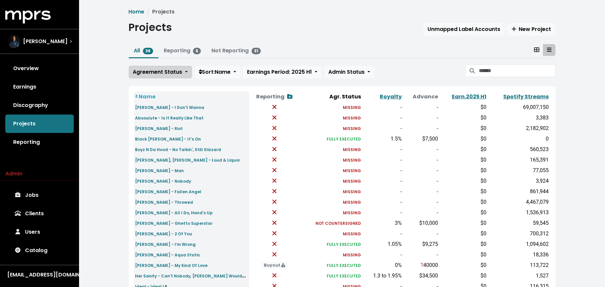
click at [164, 72] on span "Agreement Status" at bounding box center [157, 72] width 49 height 8
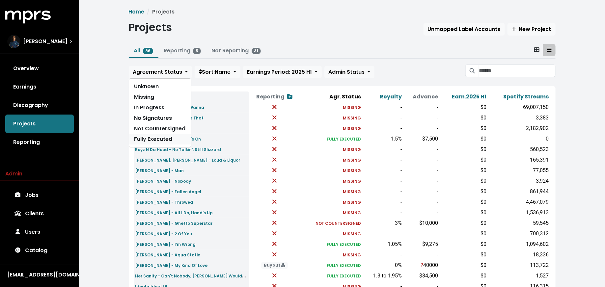
click at [161, 138] on link "Fully Executed" at bounding box center [160, 139] width 62 height 11
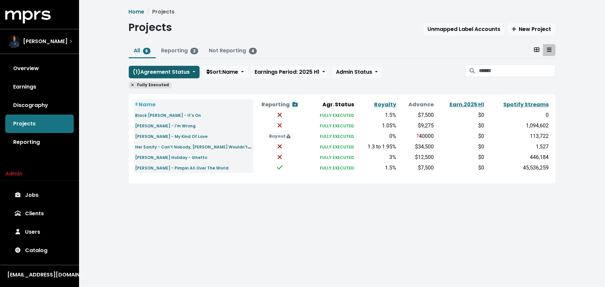
click at [163, 75] on button "( 1 ) Agreement Status" at bounding box center [164, 72] width 71 height 13
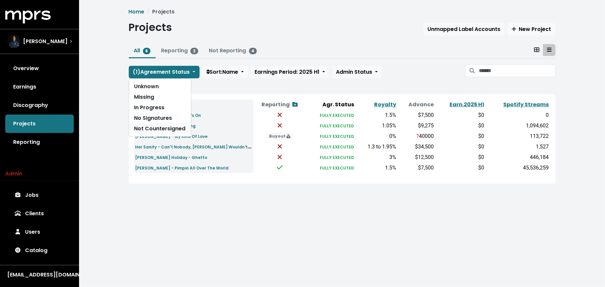
click at [164, 124] on link "Not Countersigned" at bounding box center [160, 129] width 62 height 11
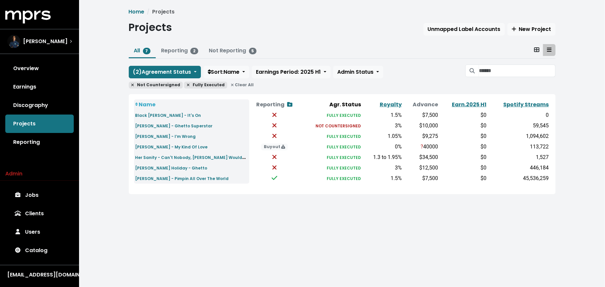
click at [231, 86] on span "Clear All" at bounding box center [243, 85] width 28 height 7
